Goal: Obtain resource: Obtain resource

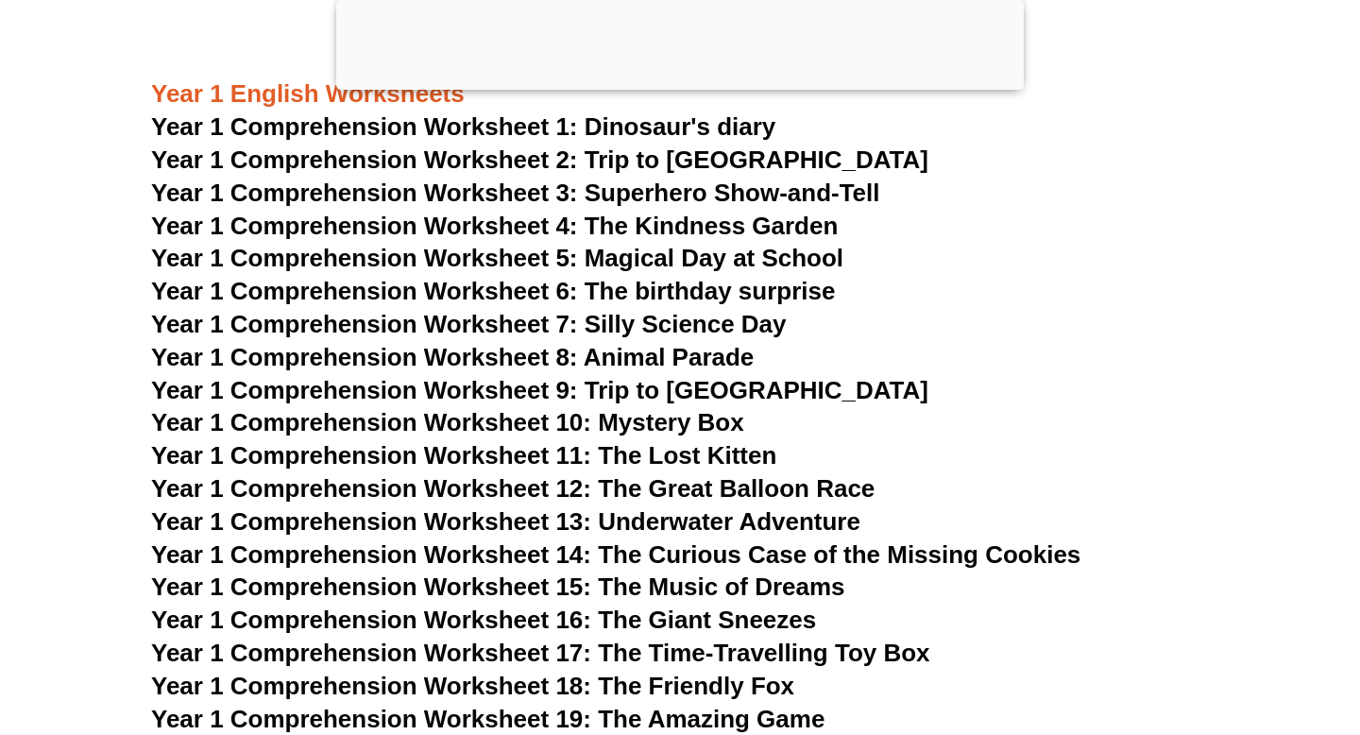
click at [679, 85] on div at bounding box center [680, 85] width 688 height 0
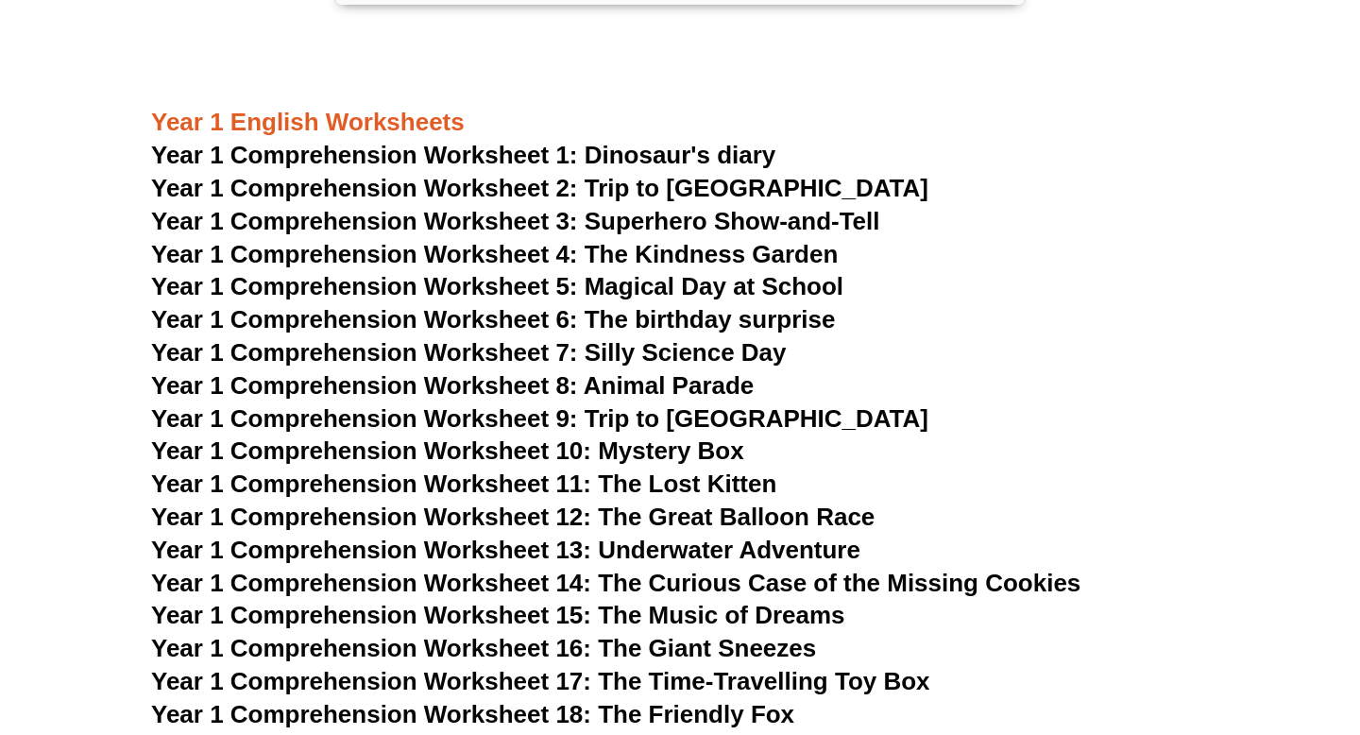
scroll to position [2341, 0]
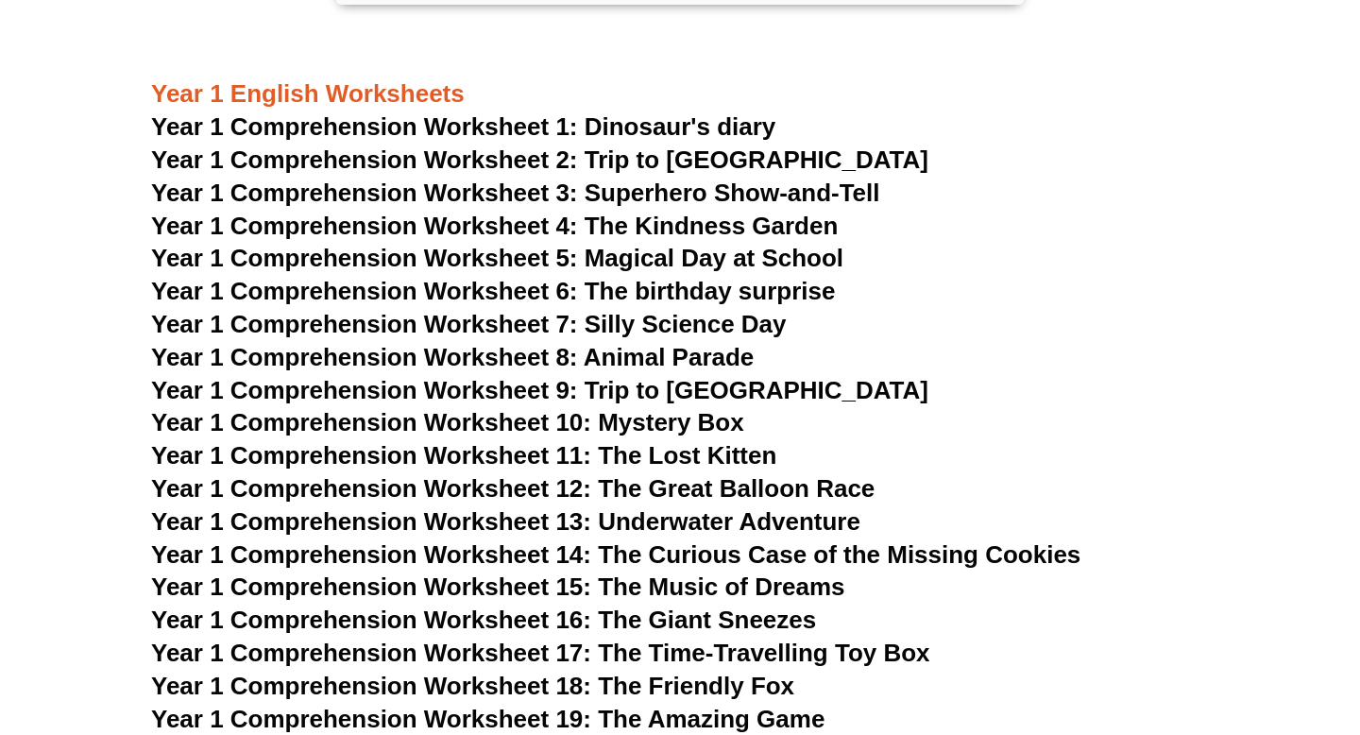
click at [692, 160] on span "Year 1 Comprehension Worksheet 2: Trip to [GEOGRAPHIC_DATA]" at bounding box center [539, 159] width 777 height 28
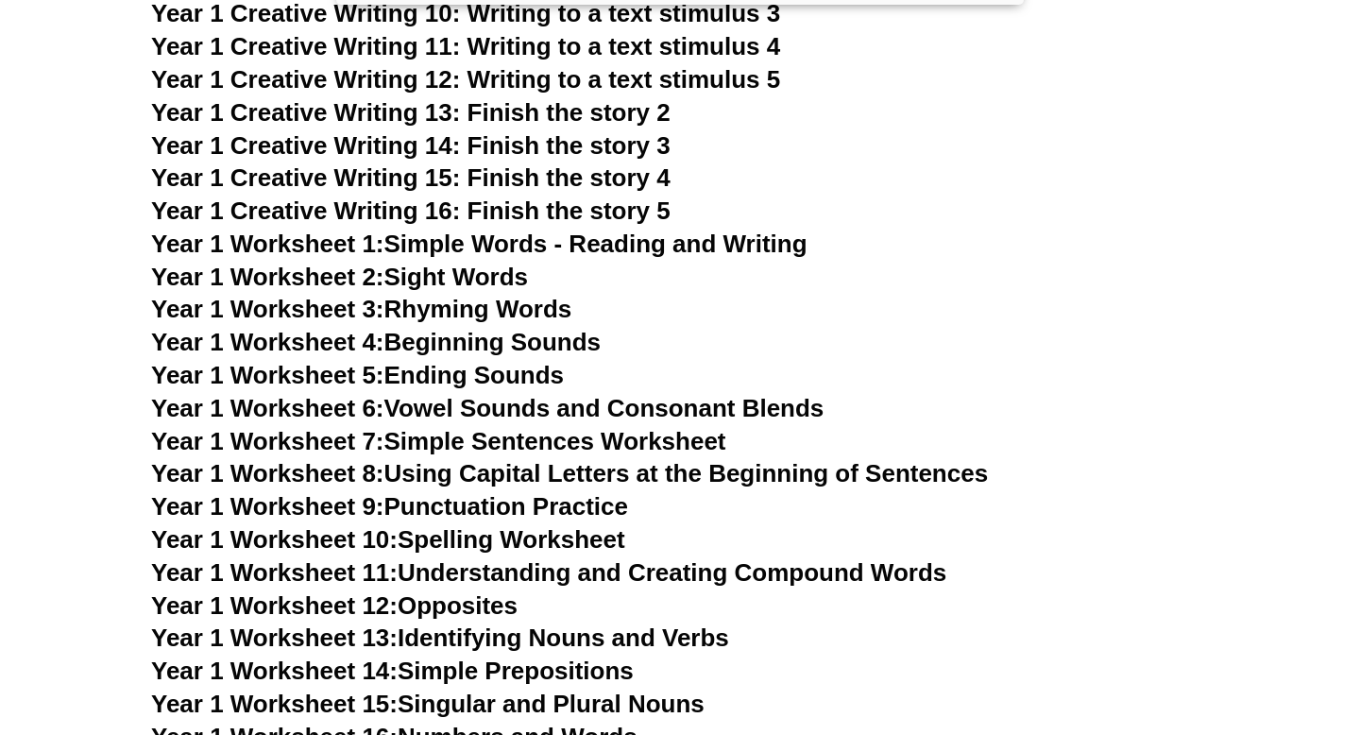
scroll to position [3413, 0]
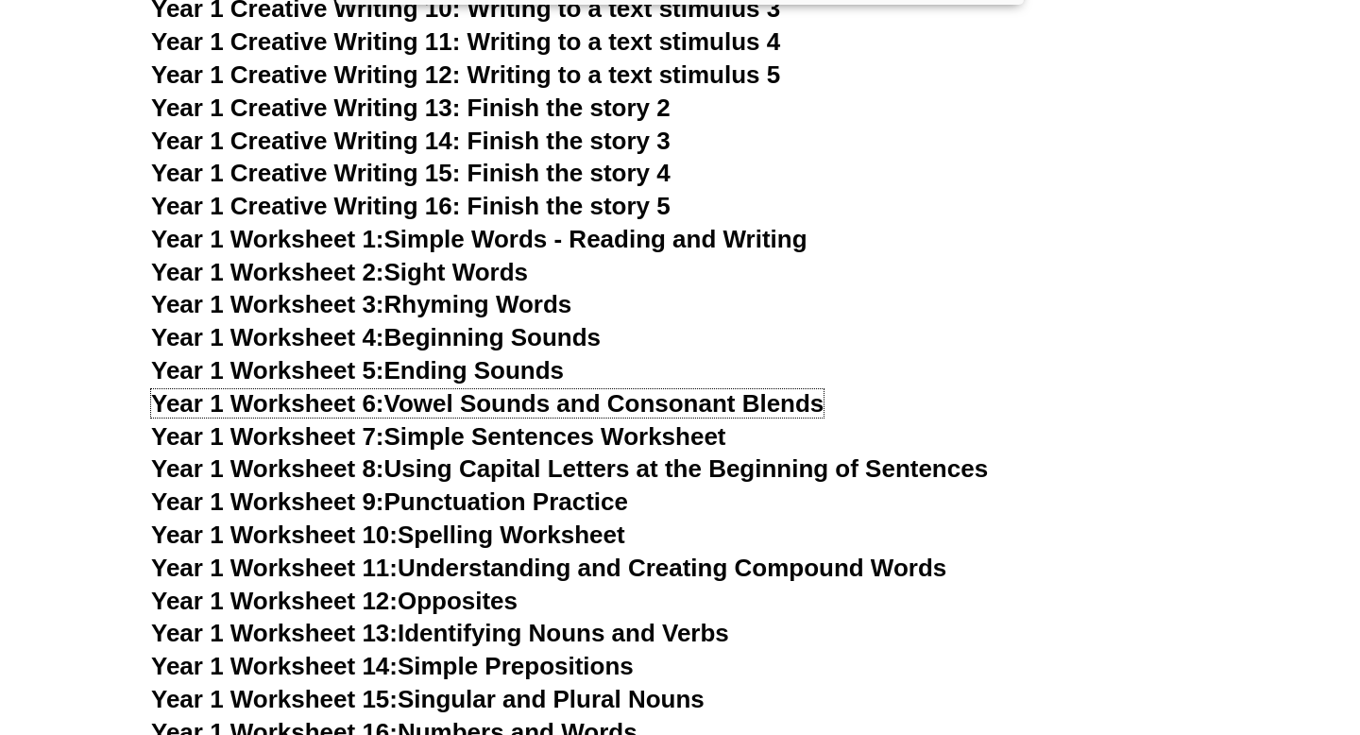
click at [610, 400] on link "Year 1 Worksheet 6: Vowel Sounds and Consonant Blends" at bounding box center [487, 403] width 672 height 28
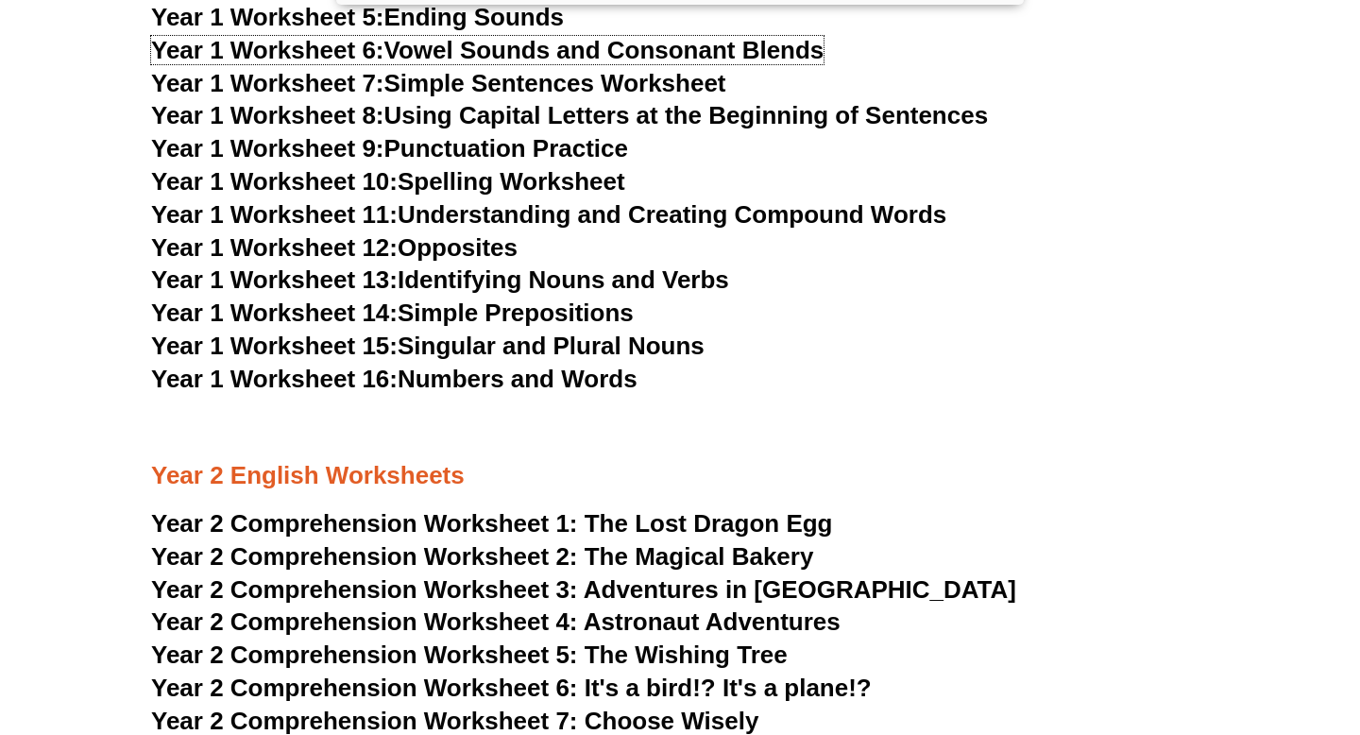
scroll to position [3737, 0]
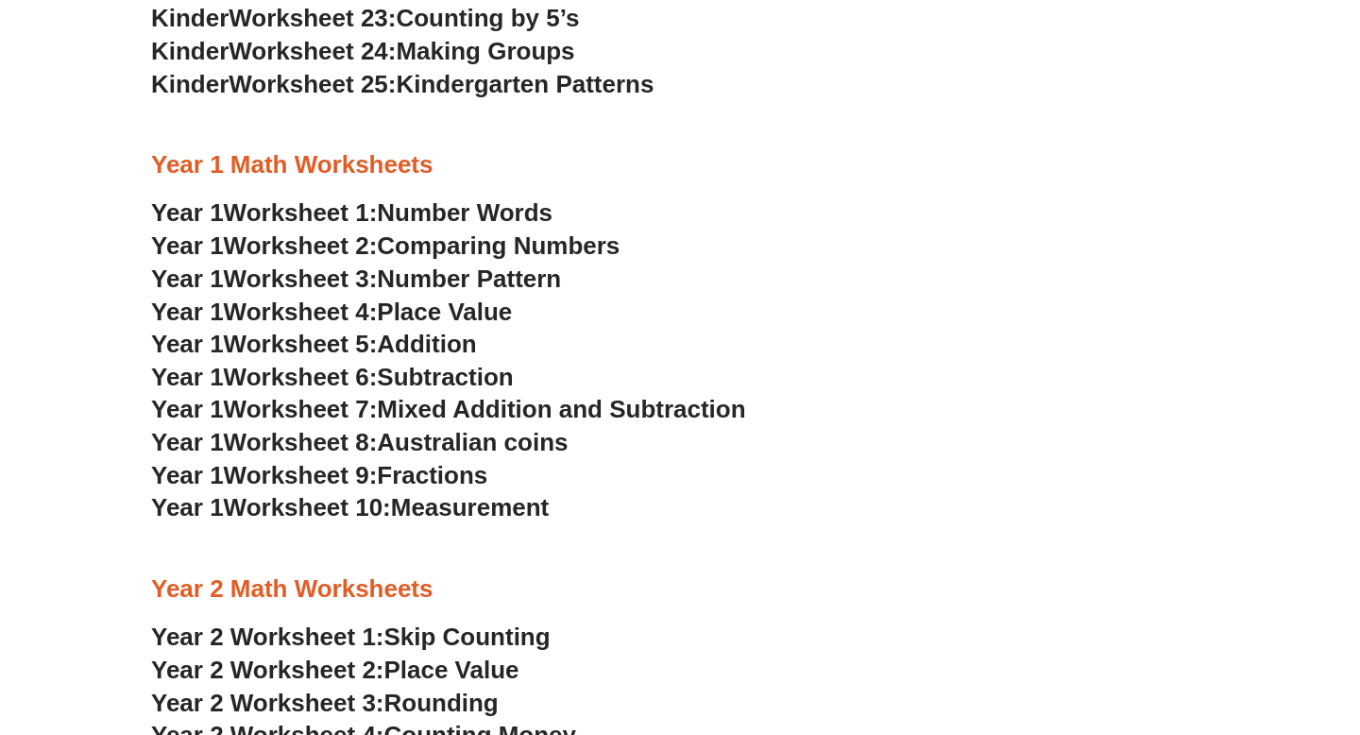
scroll to position [1432, 0]
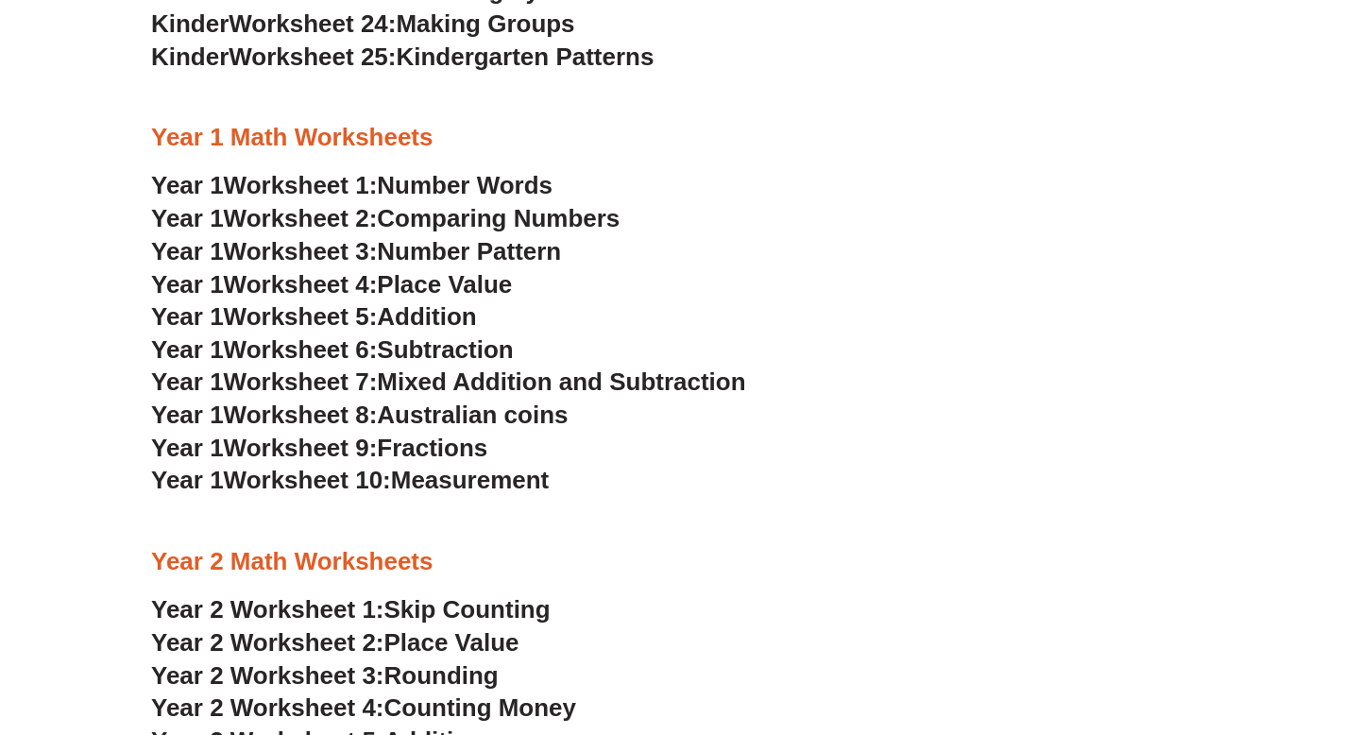
click at [955, 256] on h3 "Year 1 Worksheet 3: Number Pattern" at bounding box center [680, 252] width 1058 height 32
click at [490, 479] on span "Measurement" at bounding box center [470, 480] width 159 height 28
click at [450, 450] on span "Fractions" at bounding box center [432, 448] width 111 height 28
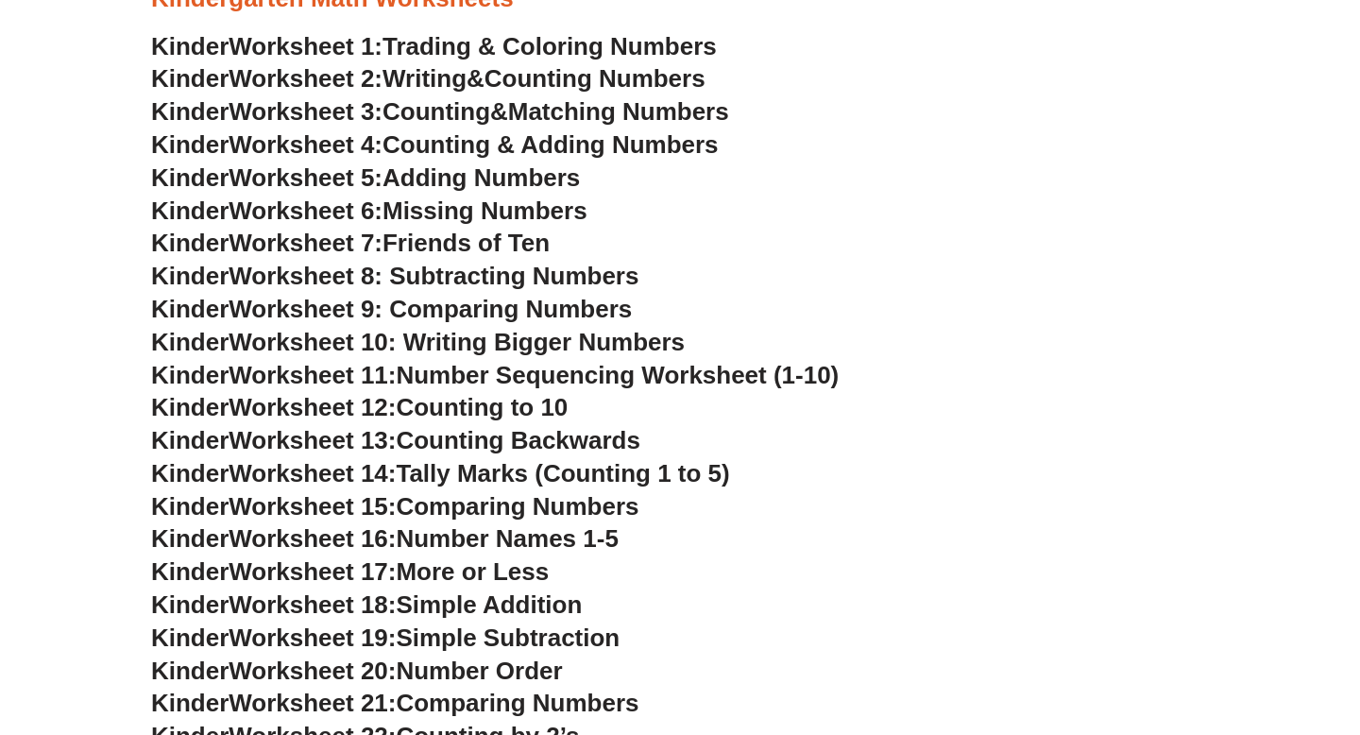
scroll to position [630, 0]
